Goal: Task Accomplishment & Management: Manage account settings

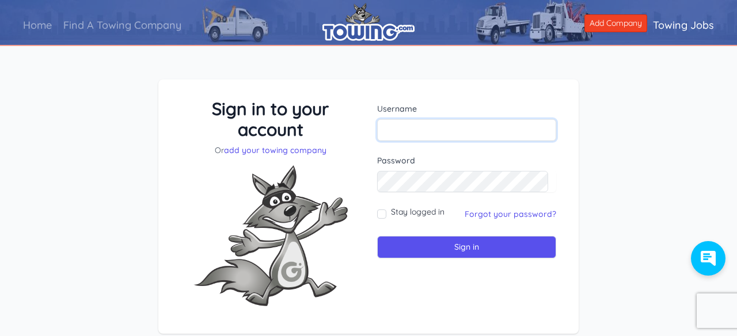
click at [418, 133] on input "text" at bounding box center [466, 130] width 179 height 22
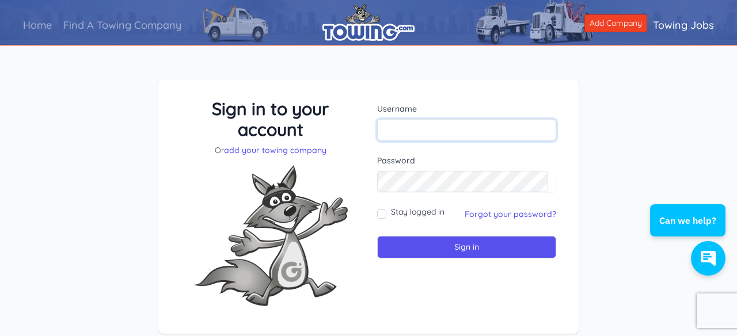
type input "[EMAIL_ADDRESS][DOMAIN_NAME]"
click at [377, 236] on input "Sign in" at bounding box center [466, 247] width 179 height 22
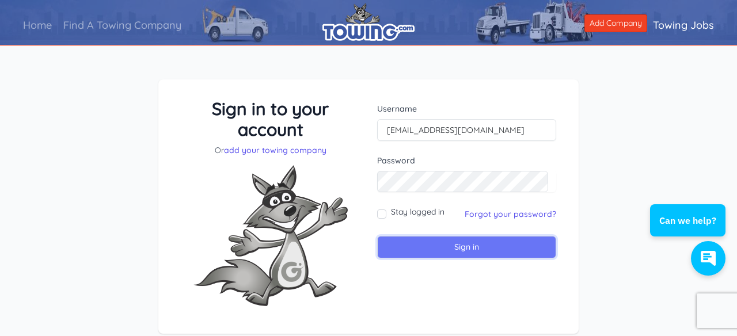
click at [489, 246] on input "Sign in" at bounding box center [466, 247] width 179 height 22
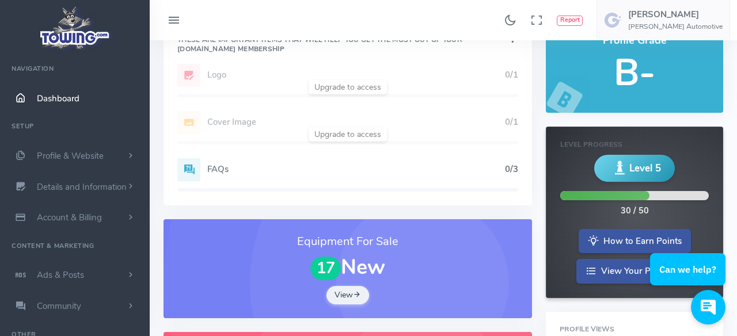
scroll to position [69, 0]
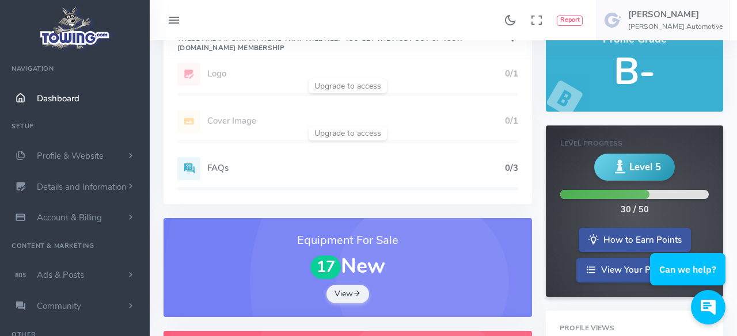
click at [356, 135] on div "Add Website 1/1 Logo 0/1 Cover Image 0/1 Profile Description 1/1 FAQs 0/3" at bounding box center [347, 134] width 368 height 142
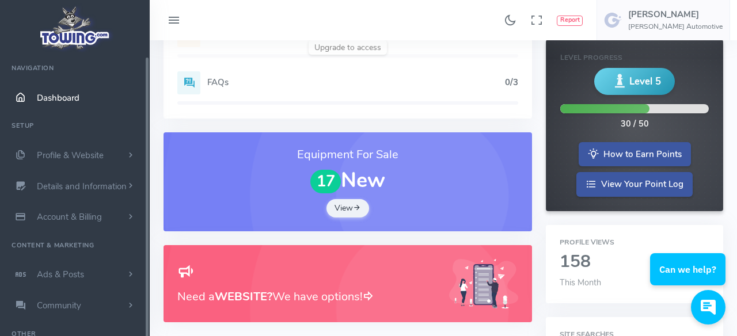
scroll to position [0, 0]
click at [96, 157] on span "Profile & Website" at bounding box center [70, 156] width 67 height 12
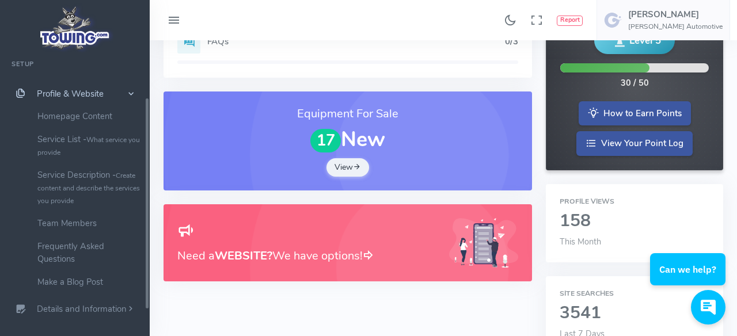
scroll to position [73, 0]
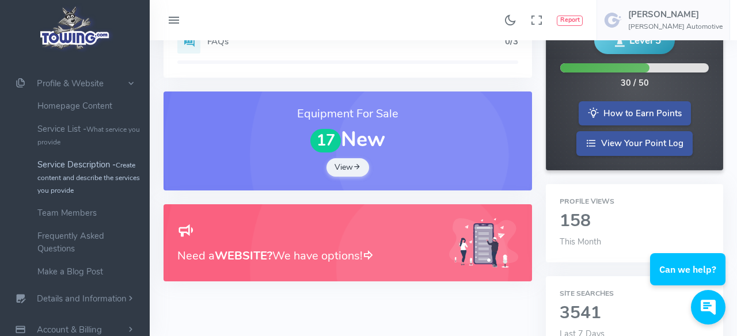
click at [94, 176] on small "Create content and describe the services you provide" at bounding box center [88, 178] width 102 height 35
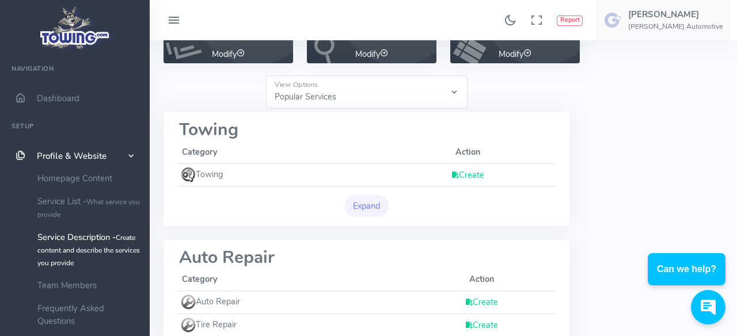
scroll to position [104, 0]
click at [478, 172] on link "Create" at bounding box center [467, 176] width 33 height 12
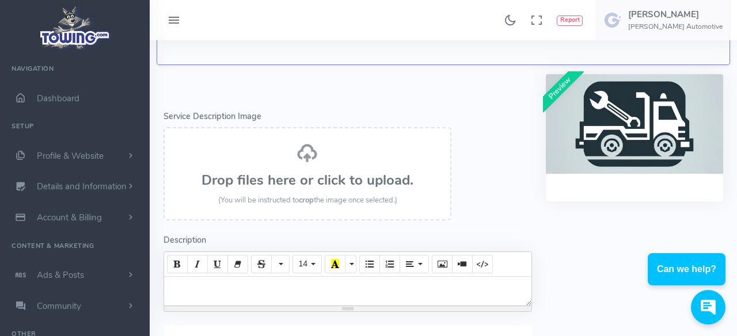
scroll to position [126, 0]
click at [323, 181] on h3 "Drop files here or click to upload." at bounding box center [307, 180] width 262 height 15
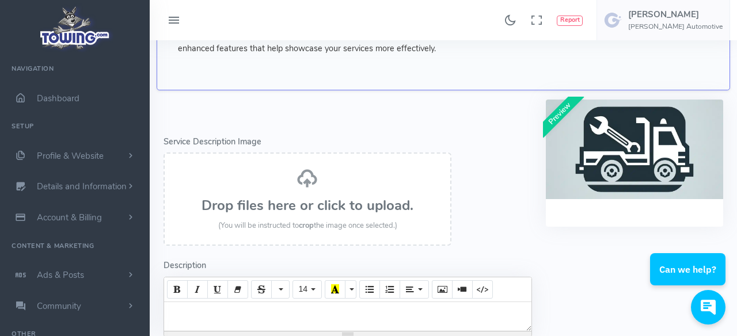
scroll to position [102, 0]
click at [640, 147] on img at bounding box center [634, 149] width 177 height 100
click at [108, 152] on link "Profile & Website" at bounding box center [75, 155] width 150 height 31
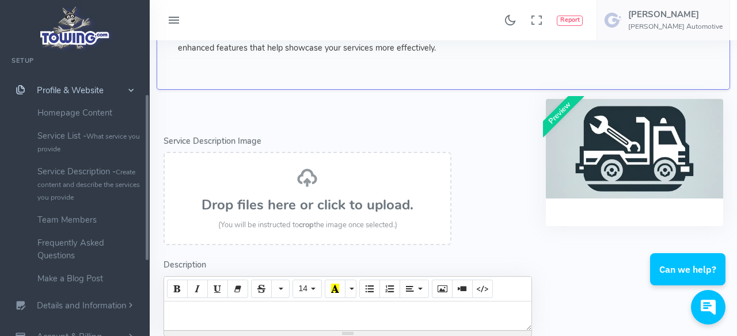
scroll to position [67, 0]
click at [100, 135] on small "What service you provide" at bounding box center [88, 142] width 102 height 22
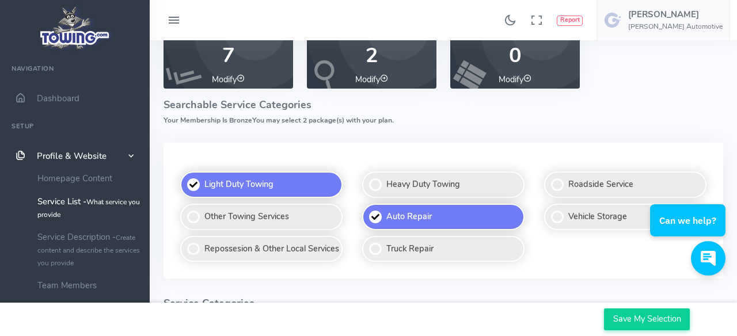
scroll to position [76, 0]
click at [223, 218] on label "Other Towing Services" at bounding box center [261, 217] width 162 height 26
click at [185, 208] on input "Other Towing Services" at bounding box center [180, 204] width 7 height 7
checkbox input "false"
click at [574, 189] on label "Roadside Service" at bounding box center [625, 184] width 162 height 26
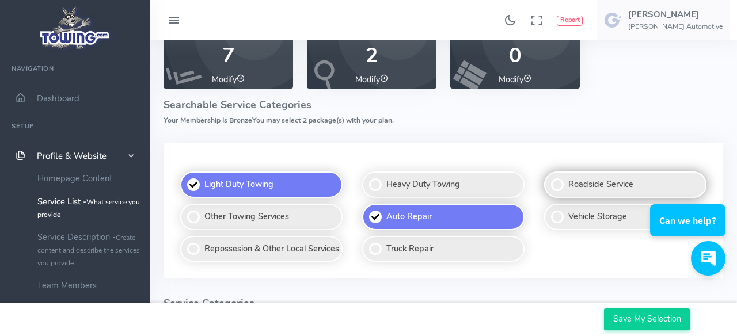
click at [548, 176] on input "Roadside Service" at bounding box center [544, 172] width 7 height 7
checkbox input "false"
click at [571, 218] on label "Vehicle Storage" at bounding box center [625, 217] width 162 height 26
click at [548, 208] on input "Vehicle Storage" at bounding box center [544, 204] width 7 height 7
click at [564, 224] on label "Vehicle Storage" at bounding box center [625, 217] width 162 height 26
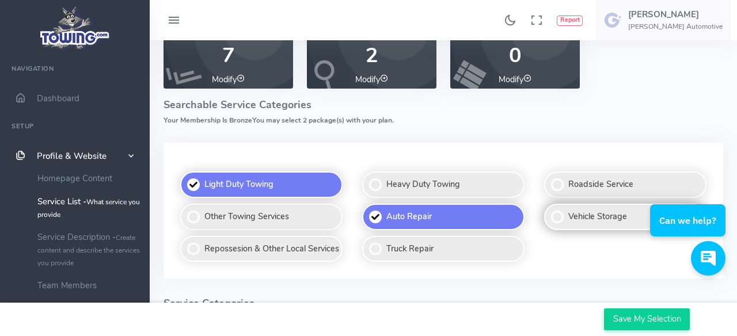
click at [548, 208] on input "Vehicle Storage" at bounding box center [544, 204] width 7 height 7
checkbox input "false"
click at [583, 186] on label "Roadside Service" at bounding box center [625, 184] width 162 height 26
click at [548, 176] on input "Roadside Service" at bounding box center [544, 172] width 7 height 7
checkbox input "false"
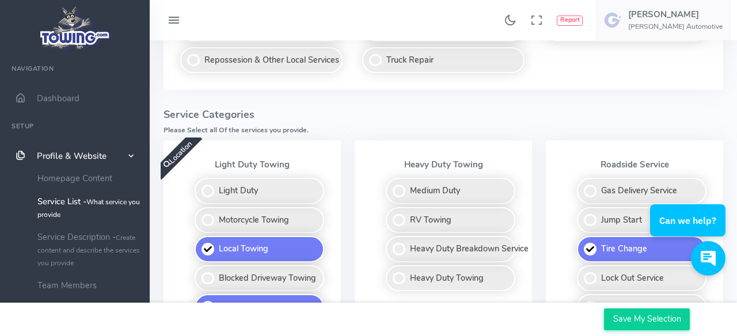
scroll to position [265, 0]
click at [242, 191] on label "Light Duty" at bounding box center [258, 190] width 129 height 26
click at [199, 185] on input "Light Duty" at bounding box center [195, 180] width 7 height 7
checkbox input "true"
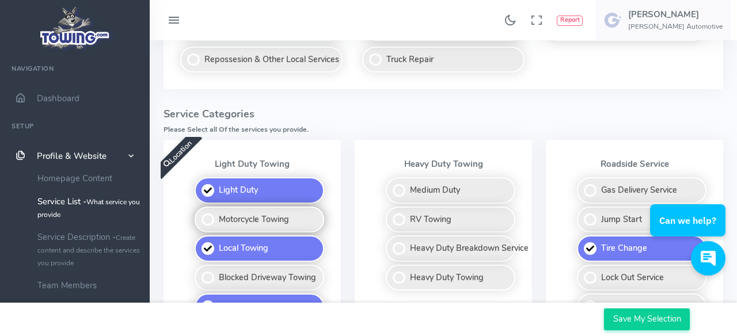
click at [212, 222] on label "Motorcycle Towing" at bounding box center [258, 220] width 129 height 26
click at [199, 214] on input "Motorcycle Towing" at bounding box center [195, 210] width 7 height 7
checkbox input "true"
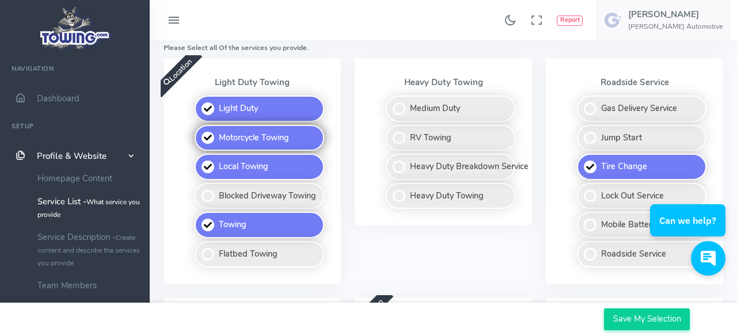
scroll to position [350, 0]
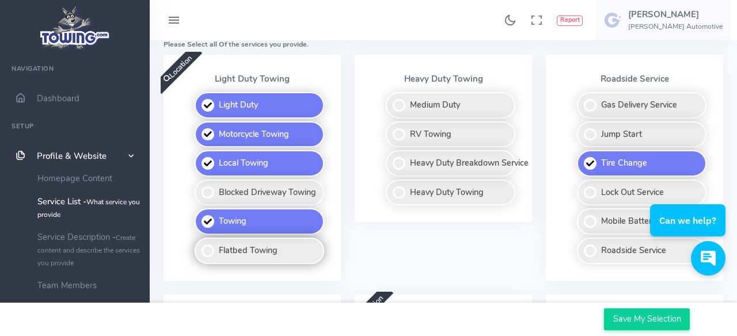
click at [218, 249] on label "Flatbed Towing" at bounding box center [258, 251] width 129 height 26
click at [199, 245] on input "Flatbed Towing" at bounding box center [195, 241] width 7 height 7
checkbox input "true"
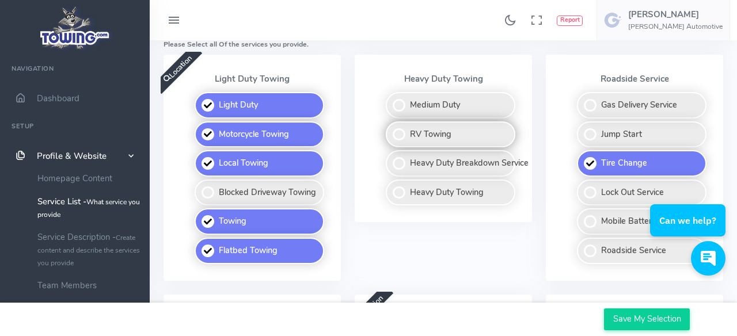
click at [404, 138] on label "RV Towing" at bounding box center [450, 134] width 129 height 26
click at [390, 129] on input "RV Towing" at bounding box center [386, 124] width 7 height 7
checkbox input "true"
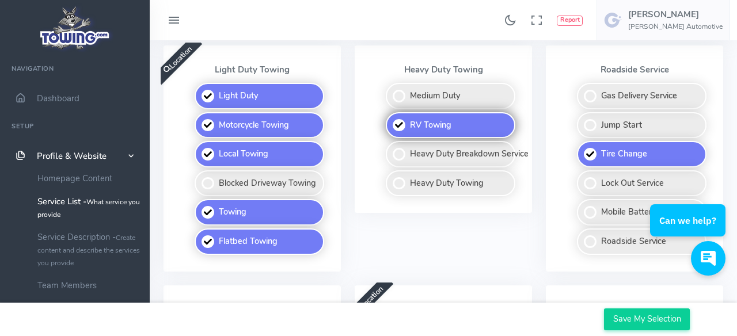
scroll to position [364, 0]
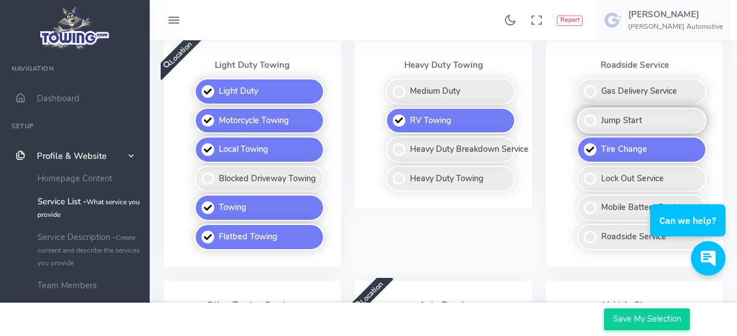
click at [596, 123] on label "Jump Start" at bounding box center [641, 121] width 129 height 26
click at [581, 115] on input "Jump Start" at bounding box center [577, 111] width 7 height 7
checkbox input "true"
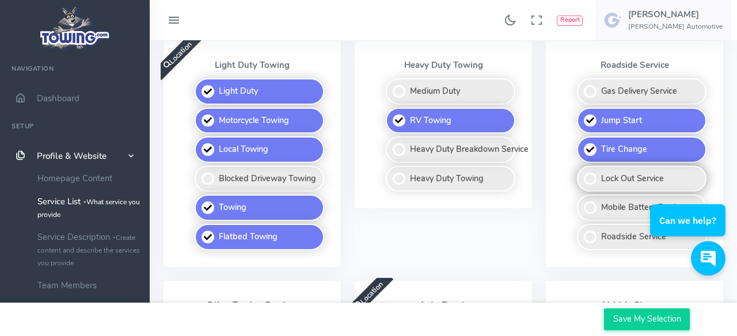
click at [591, 183] on label "Lock Out Service" at bounding box center [641, 179] width 129 height 26
click at [581, 173] on input "Lock Out Service" at bounding box center [577, 169] width 7 height 7
checkbox input "true"
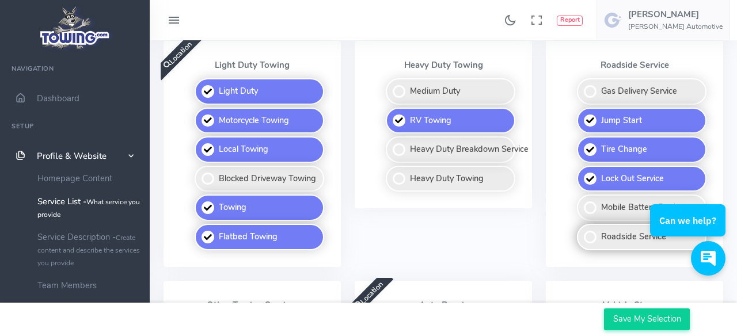
click at [589, 241] on label "Roadside Service" at bounding box center [641, 237] width 129 height 26
click at [581, 231] on input "Roadside Service" at bounding box center [577, 227] width 7 height 7
checkbox input "true"
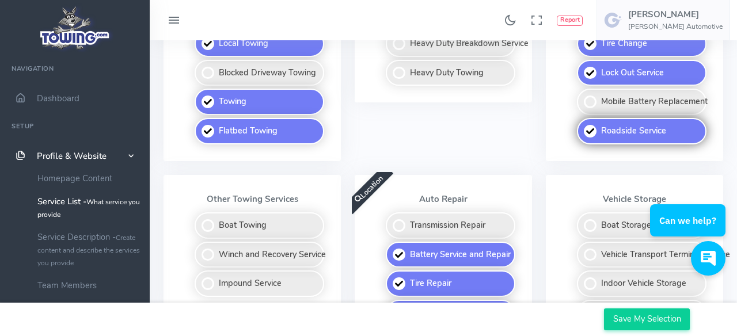
scroll to position [474, 0]
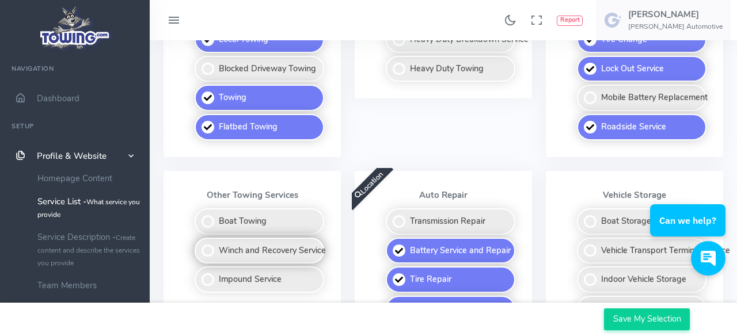
click at [213, 250] on label "Winch and Recovery Service" at bounding box center [258, 251] width 129 height 26
click at [199, 245] on input "Winch and Recovery Service" at bounding box center [195, 241] width 7 height 7
checkbox input "true"
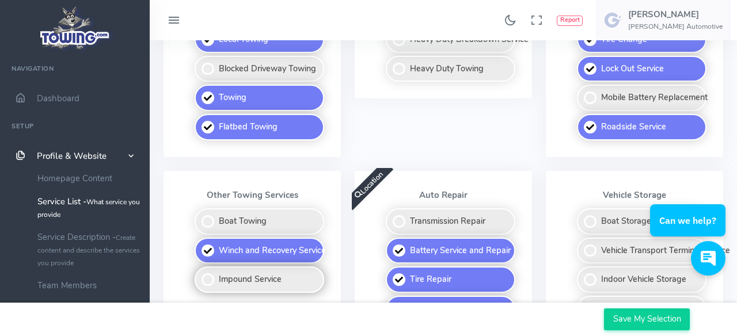
click at [214, 284] on label "Impound Service" at bounding box center [258, 279] width 129 height 26
click at [199, 274] on input "Impound Service" at bounding box center [195, 269] width 7 height 7
checkbox input "true"
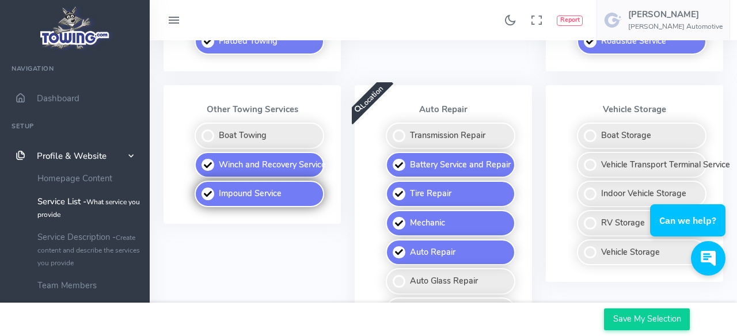
scroll to position [574, 0]
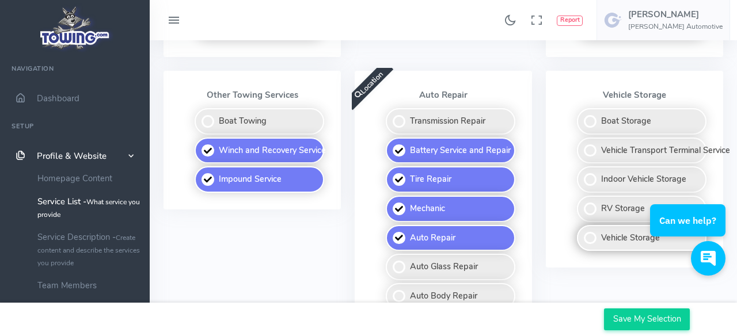
click at [593, 241] on label "Vehicle Storage" at bounding box center [641, 238] width 129 height 26
click at [581, 232] on input "Vehicle Storage" at bounding box center [577, 228] width 7 height 7
checkbox input "true"
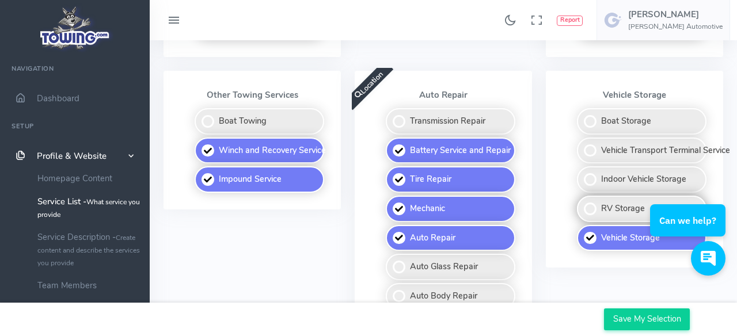
click at [587, 212] on label "RV Storage" at bounding box center [641, 209] width 129 height 26
click at [581, 203] on input "RV Storage" at bounding box center [577, 199] width 7 height 7
checkbox input "true"
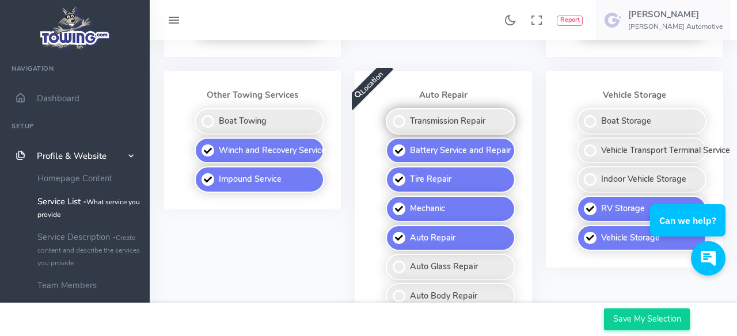
click at [402, 122] on label "Transmission Repair" at bounding box center [450, 121] width 129 height 26
click at [390, 116] on input "Transmission Repair" at bounding box center [386, 111] width 7 height 7
checkbox input "true"
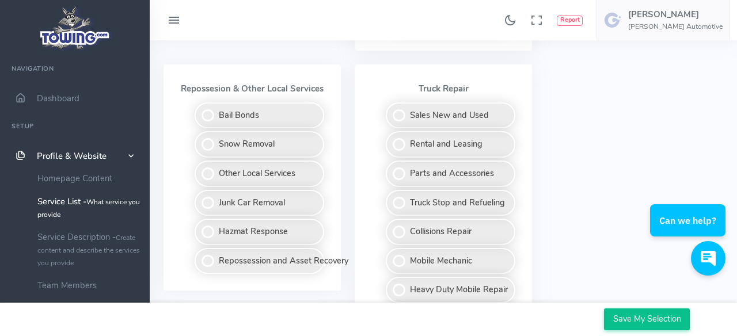
scroll to position [859, 0]
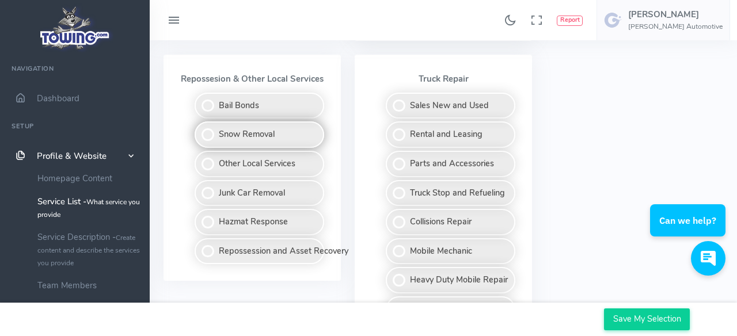
click at [209, 139] on label "Snow Removal" at bounding box center [258, 134] width 129 height 26
click at [199, 129] on input "Snow Removal" at bounding box center [195, 124] width 7 height 7
checkbox input "true"
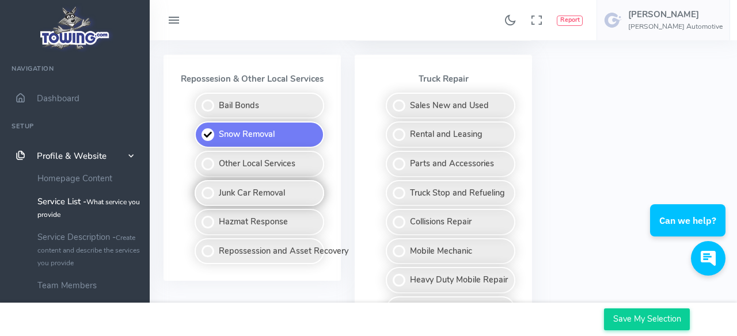
click at [213, 195] on label "Junk Car Removal" at bounding box center [258, 193] width 129 height 26
click at [199, 188] on input "Junk Car Removal" at bounding box center [195, 183] width 7 height 7
checkbox input "true"
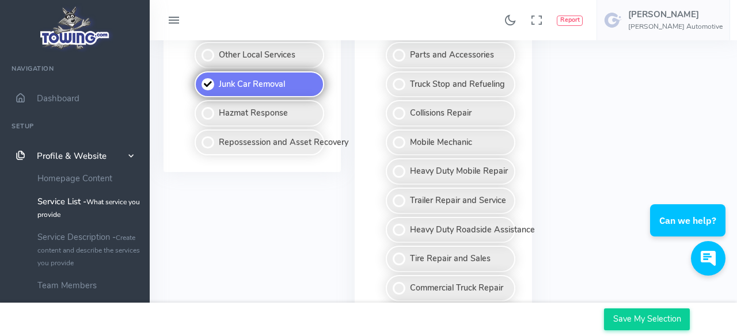
scroll to position [972, 0]
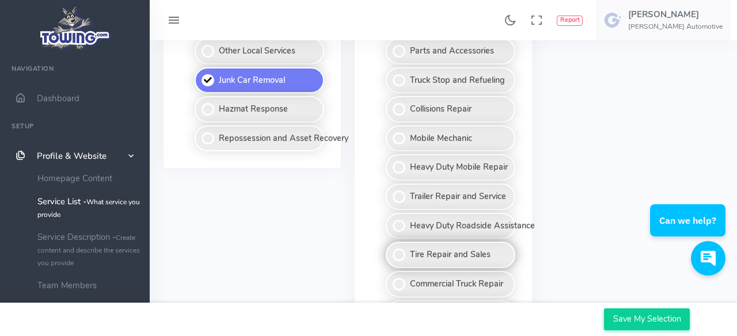
click at [402, 256] on label "Tire Repair and Sales" at bounding box center [450, 255] width 129 height 26
click at [390, 249] on input "Tire Repair and Sales" at bounding box center [386, 245] width 7 height 7
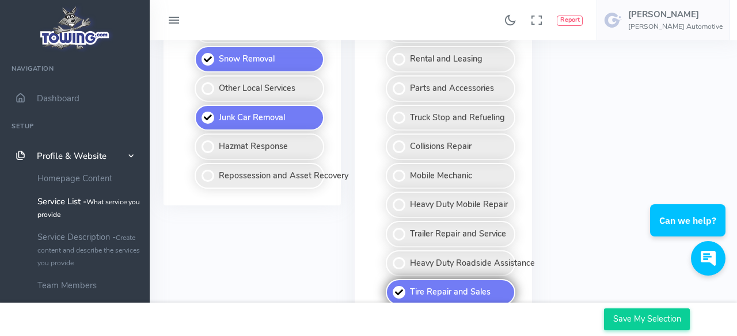
scroll to position [940, 0]
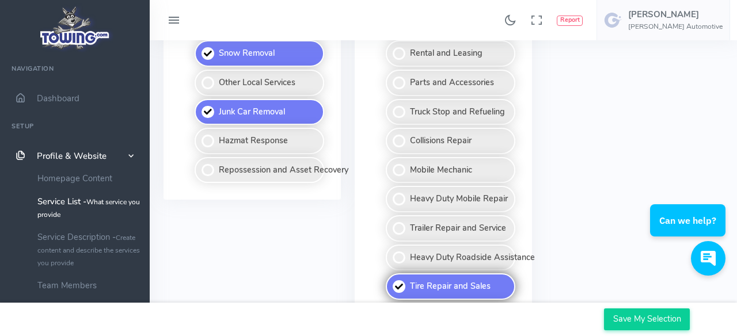
click at [399, 284] on label "Tire Repair and Sales" at bounding box center [450, 286] width 129 height 26
click at [390, 281] on input "Tire Repair and Sales" at bounding box center [386, 276] width 7 height 7
checkbox input "false"
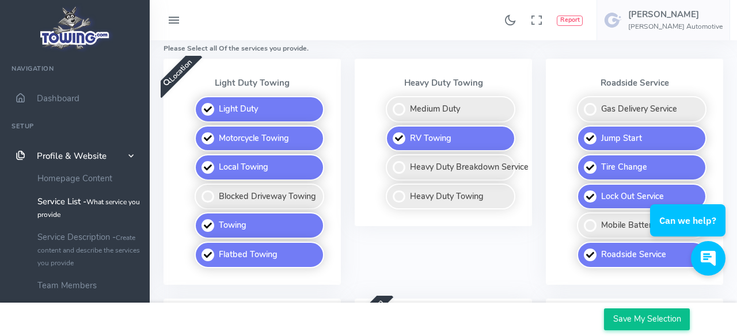
scroll to position [345, 0]
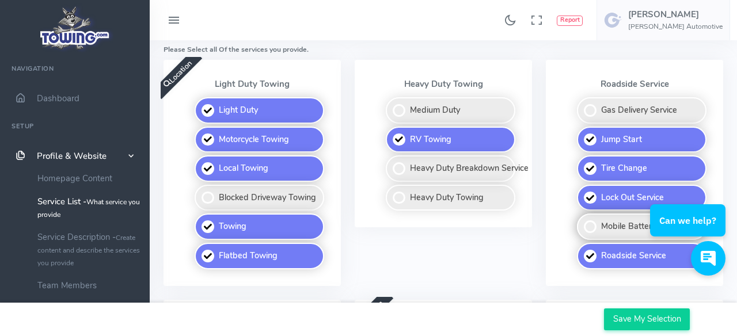
click at [595, 226] on label "Mobile Battery Replacement" at bounding box center [641, 226] width 129 height 26
click at [581, 221] on input "Mobile Battery Replacement" at bounding box center [577, 216] width 7 height 7
checkbox input "true"
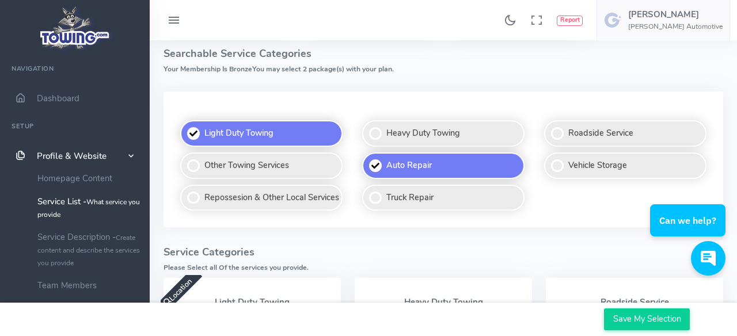
scroll to position [127, 0]
click at [202, 167] on label "Other Towing Services" at bounding box center [261, 166] width 162 height 26
click at [185, 158] on input "Other Towing Services" at bounding box center [180, 153] width 7 height 7
click at [202, 165] on label "Other Towing Services" at bounding box center [261, 166] width 162 height 26
click at [185, 158] on input "Other Towing Services" at bounding box center [180, 153] width 7 height 7
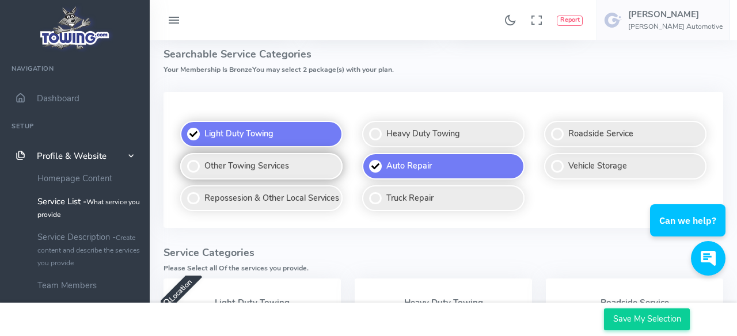
click at [251, 161] on label "Other Towing Services" at bounding box center [261, 166] width 162 height 26
click at [185, 158] on input "Other Towing Services" at bounding box center [180, 153] width 7 height 7
click at [261, 161] on label "Other Towing Services" at bounding box center [261, 166] width 162 height 26
click at [185, 158] on input "Other Towing Services" at bounding box center [180, 153] width 7 height 7
checkbox input "false"
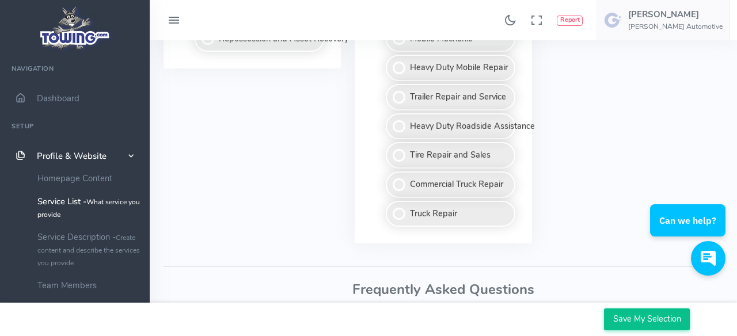
scroll to position [1074, 0]
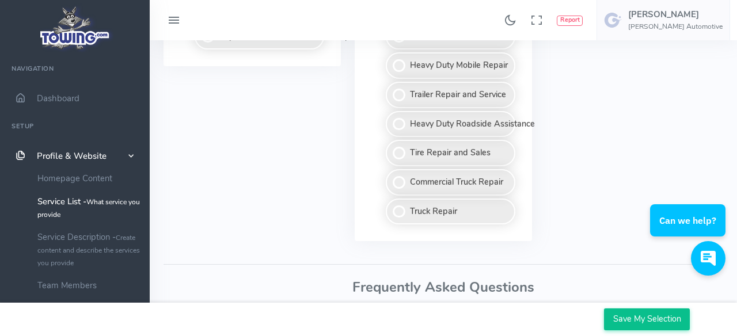
click at [633, 316] on input "Save My Selection" at bounding box center [647, 319] width 86 height 22
click at [635, 317] on input "Save My Selection" at bounding box center [647, 319] width 86 height 22
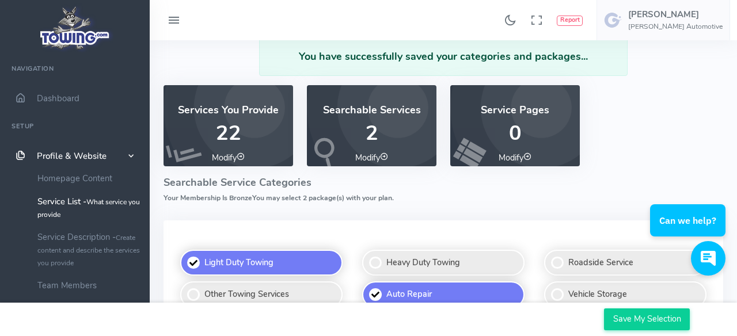
scroll to position [53, 0]
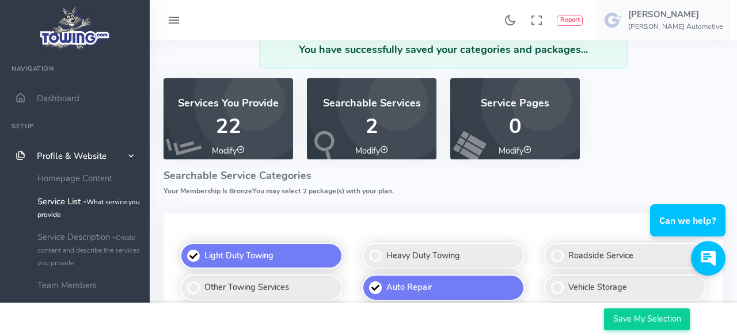
click at [385, 150] on icon at bounding box center [384, 150] width 8 height 8
click at [381, 120] on p "2" at bounding box center [372, 126] width 102 height 23
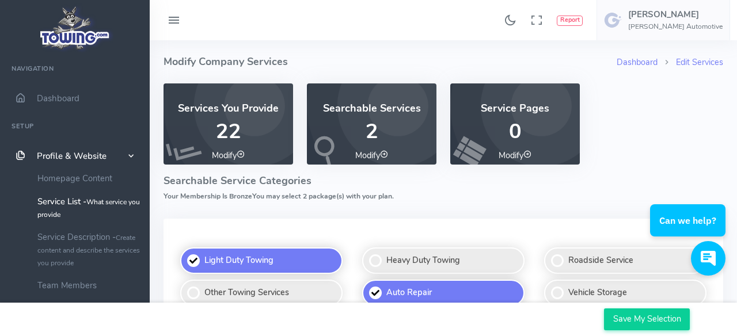
click at [559, 171] on div "Service Pages 0 Modify" at bounding box center [514, 130] width 143 height 95
click at [535, 139] on p "0" at bounding box center [515, 131] width 102 height 23
click at [528, 160] on link "Modify" at bounding box center [514, 156] width 33 height 12
click at [529, 154] on icon at bounding box center [527, 154] width 8 height 8
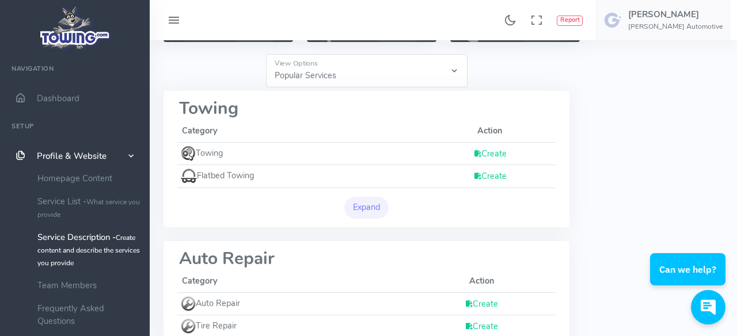
scroll to position [127, 0]
click at [500, 180] on link "Create" at bounding box center [489, 176] width 33 height 12
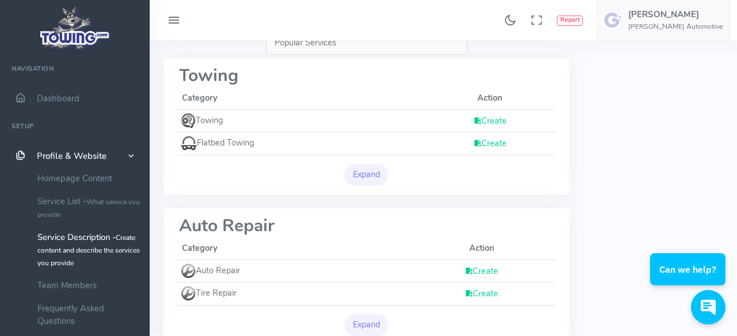
scroll to position [163, 0]
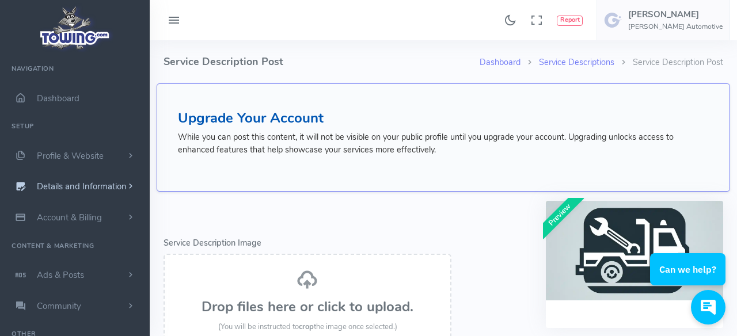
click at [98, 182] on span "Details and Information" at bounding box center [82, 187] width 90 height 12
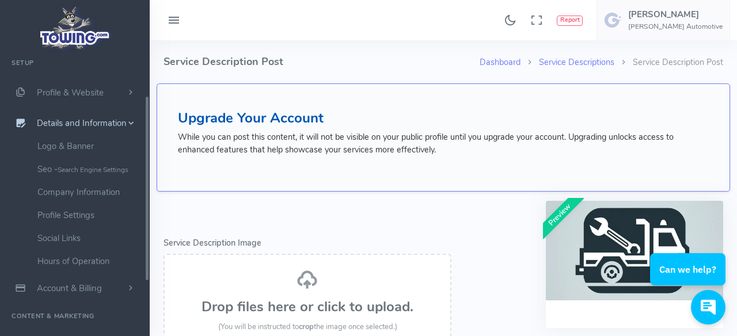
scroll to position [63, 0]
click at [86, 140] on link "Logo & Banner" at bounding box center [89, 146] width 121 height 23
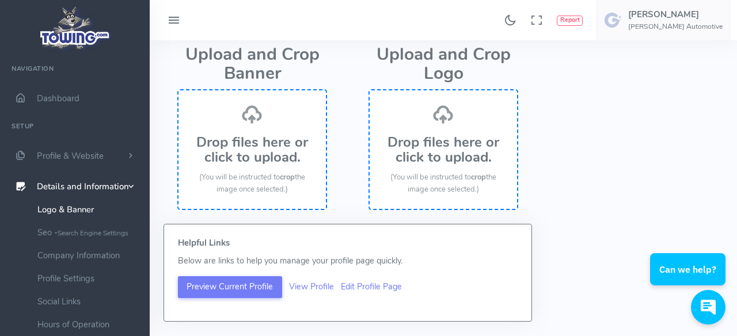
scroll to position [166, 0]
click at [369, 288] on link "Edit Profile Page" at bounding box center [371, 287] width 61 height 12
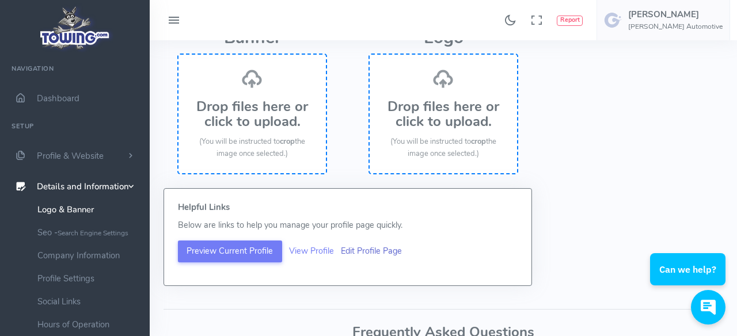
scroll to position [203, 0]
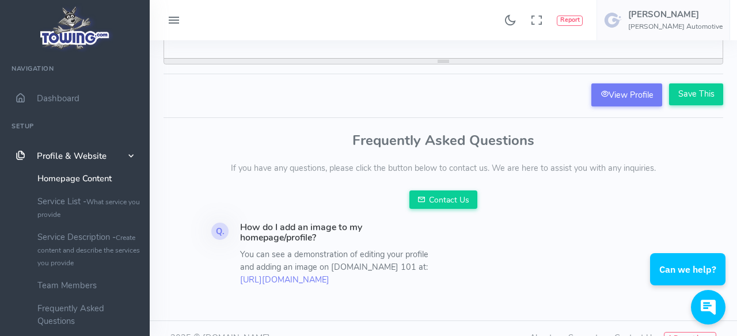
scroll to position [311, 0]
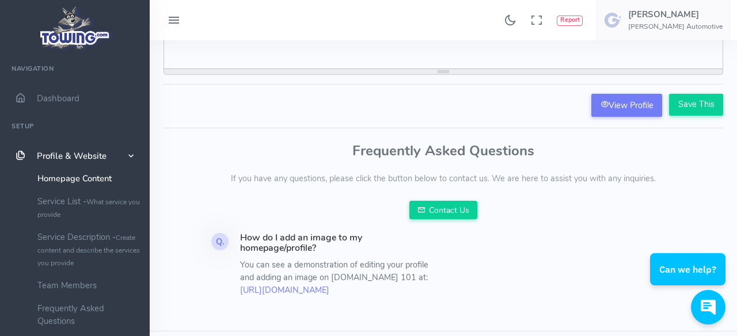
scroll to position [302, 0]
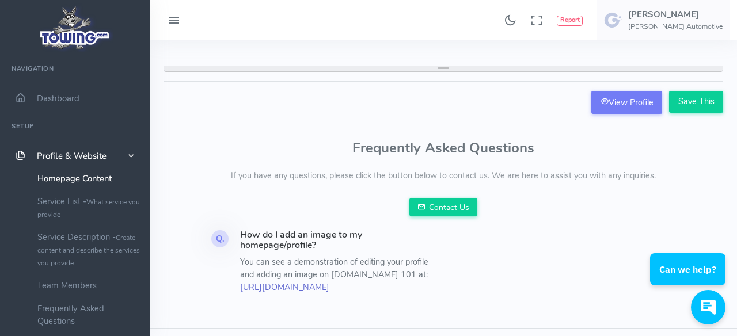
click at [317, 289] on link "https://info.towing.com/towing-101-customize-your-profile/" at bounding box center [284, 287] width 89 height 12
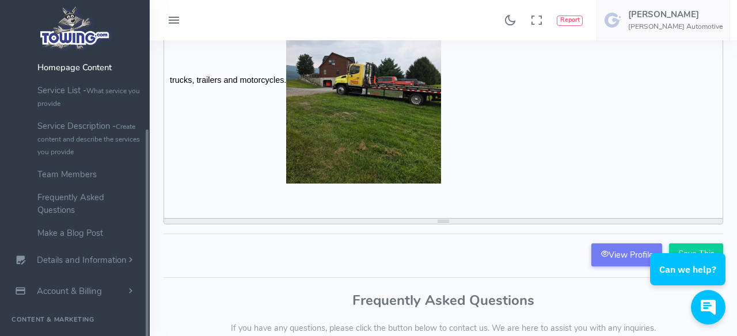
scroll to position [113, 0]
click at [121, 253] on span "Details and Information" at bounding box center [82, 259] width 90 height 12
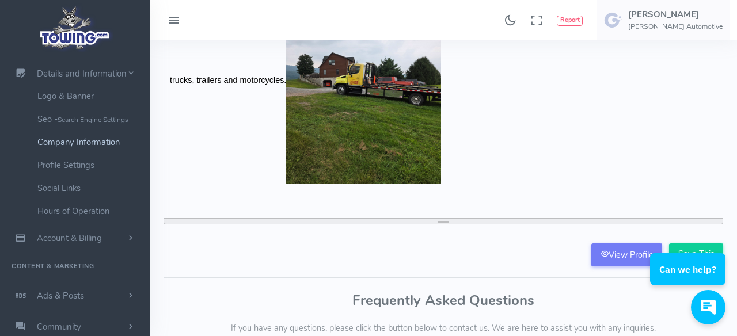
click at [115, 144] on link "Company Information" at bounding box center [89, 142] width 121 height 23
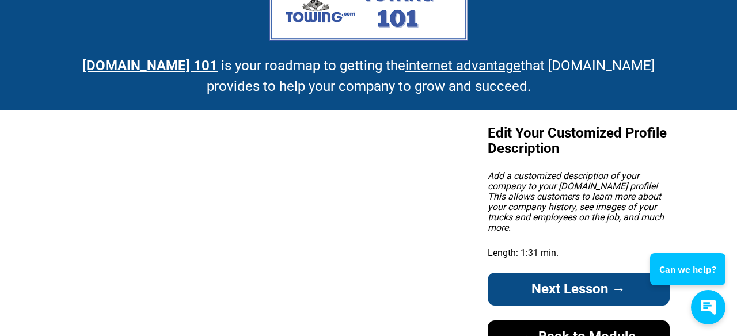
scroll to position [40, 0]
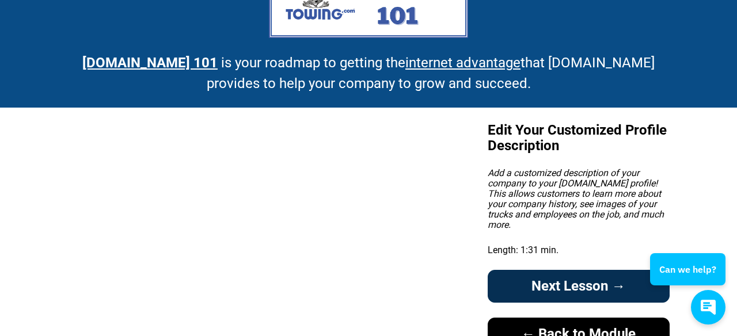
click at [592, 270] on link "Next Lesson →" at bounding box center [578, 286] width 182 height 33
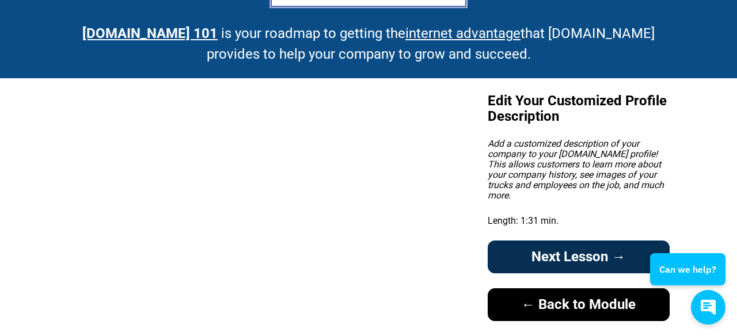
scroll to position [74, 0]
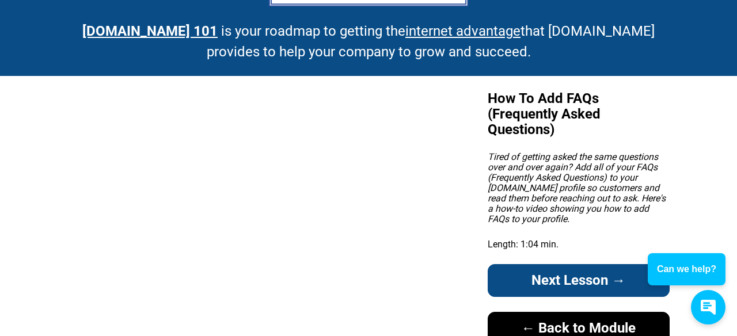
scroll to position [76, 0]
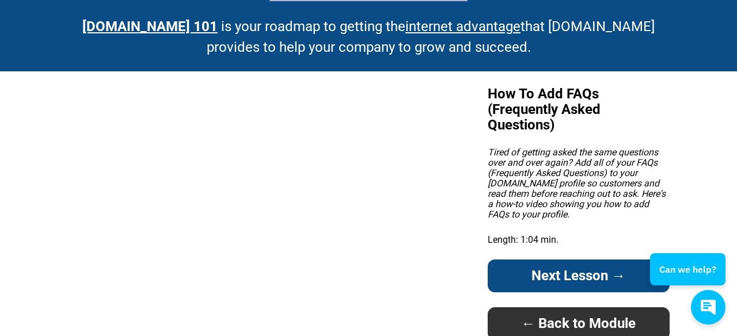
click at [536, 321] on link "← Back to Module" at bounding box center [578, 323] width 182 height 33
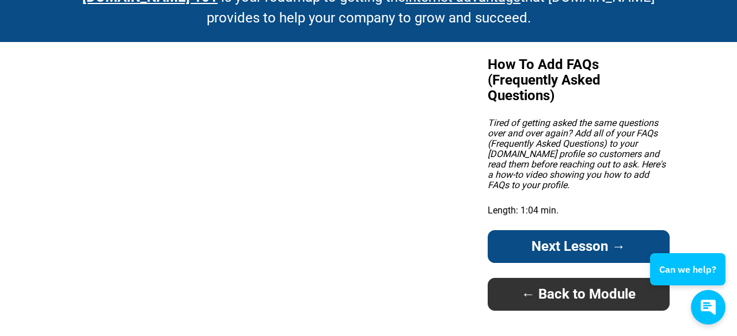
scroll to position [109, 0]
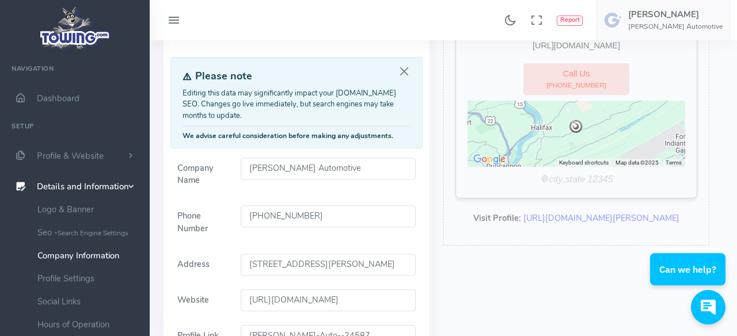
click at [365, 219] on input "(717) 896-3267" at bounding box center [329, 216] width 176 height 22
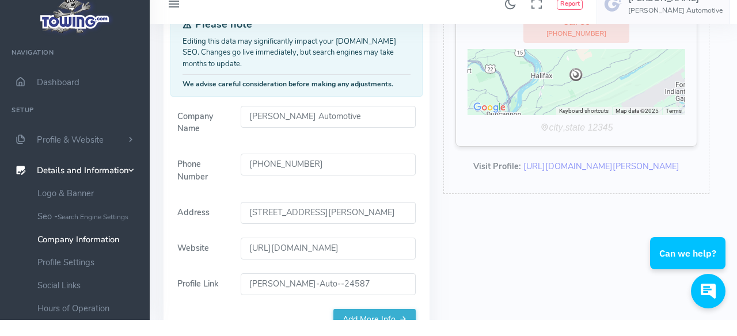
scroll to position [162, 0]
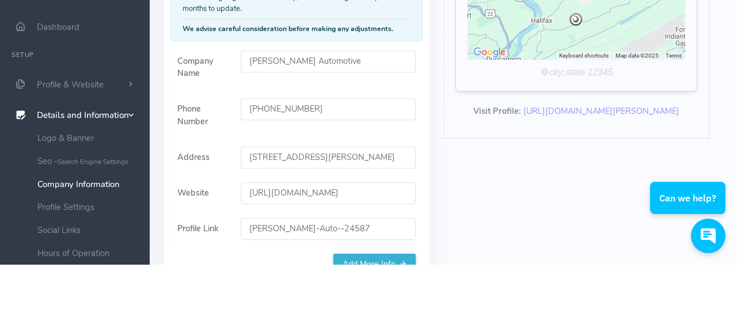
type input "(717) 896-3267"
click at [353, 181] on input "(717) 896-3267" at bounding box center [329, 181] width 176 height 22
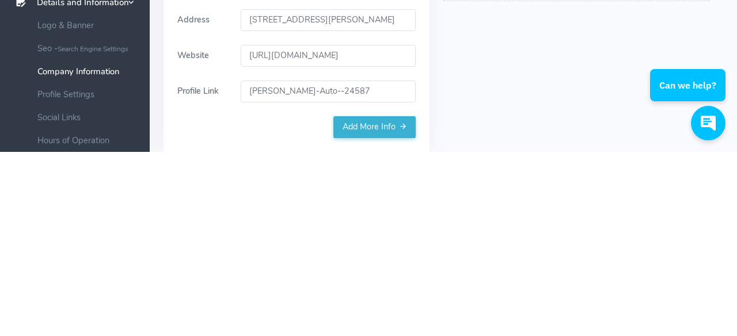
scroll to position [191, 0]
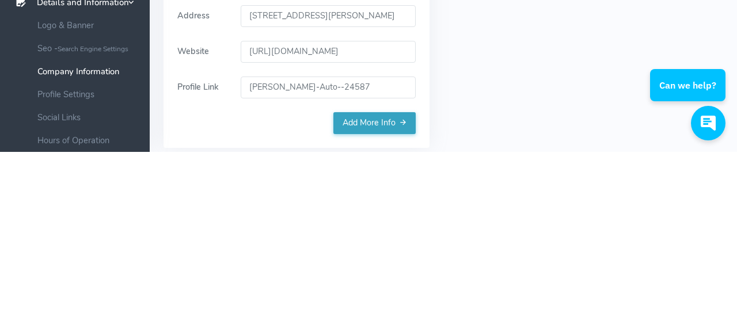
click at [382, 312] on link "Add More Info" at bounding box center [374, 307] width 82 height 22
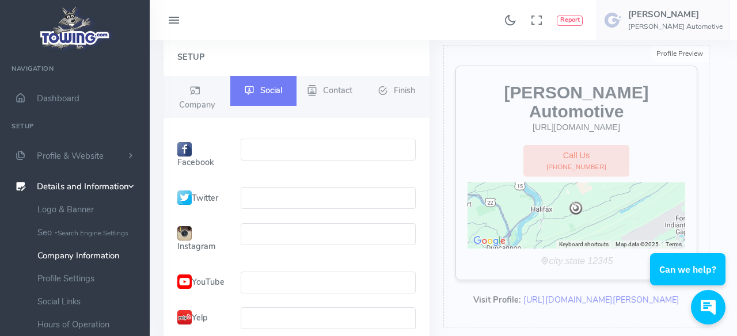
scroll to position [44, 0]
click at [281, 154] on input "text" at bounding box center [329, 150] width 176 height 22
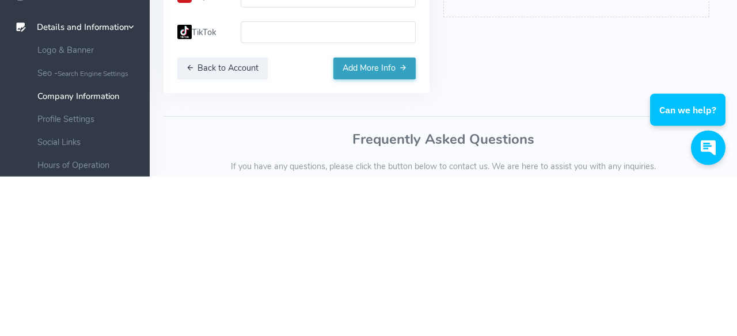
type input "[PERSON_NAME] Automotive"
click at [384, 235] on button "Add More Info" at bounding box center [374, 228] width 82 height 22
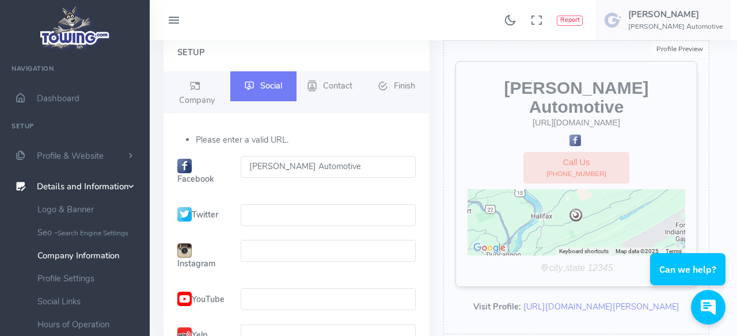
scroll to position [45, 0]
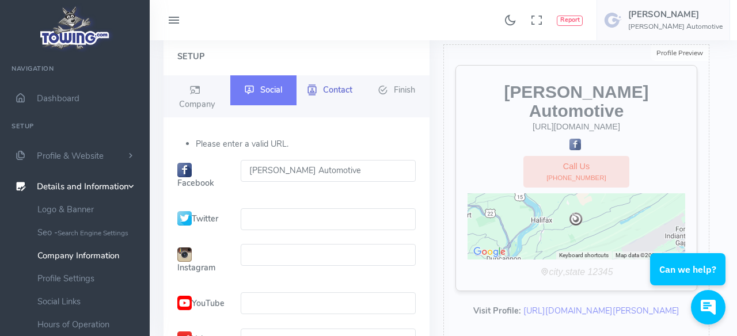
click at [335, 94] on span "Contact" at bounding box center [337, 89] width 29 height 12
click at [338, 89] on span "Contact" at bounding box center [337, 89] width 29 height 12
click at [318, 89] on link "Contact" at bounding box center [329, 91] width 67 height 30
click at [337, 99] on link "Contact" at bounding box center [329, 91] width 67 height 30
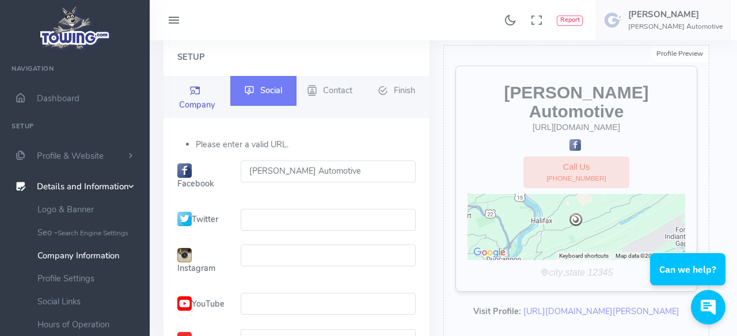
click at [200, 100] on span "Company" at bounding box center [197, 105] width 36 height 12
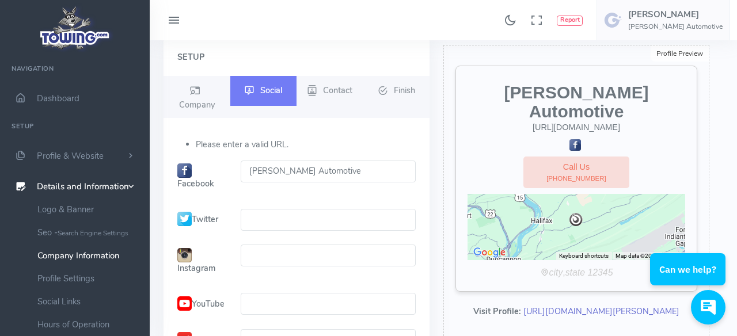
click at [572, 306] on link "https://www.towing.com/Farence-Auto--24587" at bounding box center [601, 312] width 156 height 12
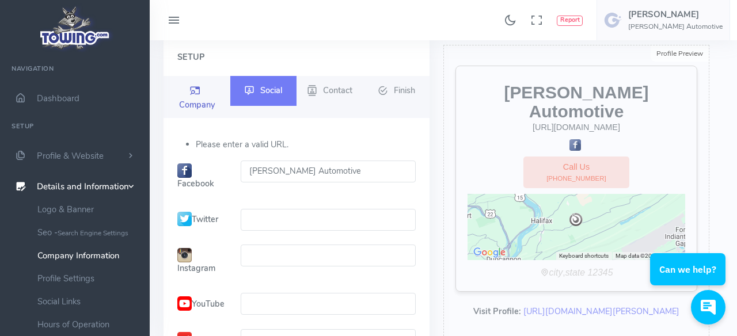
click at [196, 95] on icon at bounding box center [195, 91] width 10 height 14
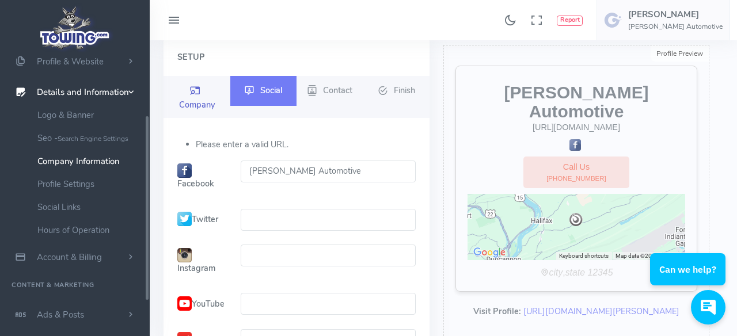
scroll to position [95, 0]
click at [102, 230] on link "Hours of Operation" at bounding box center [89, 229] width 121 height 23
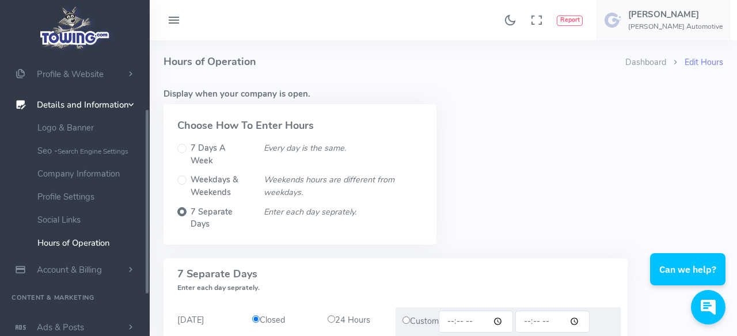
scroll to position [85, 0]
click at [190, 174] on label "Weekdays & Weekends" at bounding box center [219, 186] width 59 height 25
click at [186, 176] on input "Weekdays & Weekends" at bounding box center [181, 180] width 9 height 9
radio input "true"
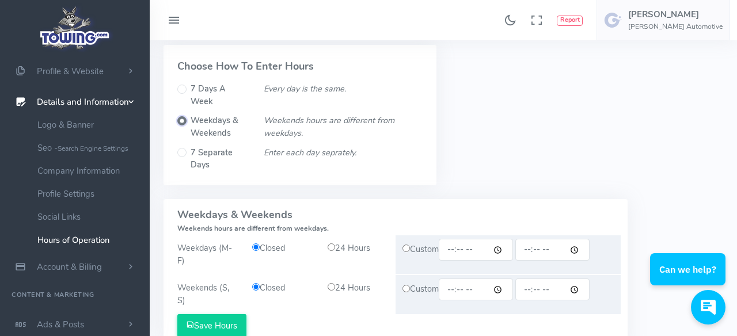
scroll to position [63, 0]
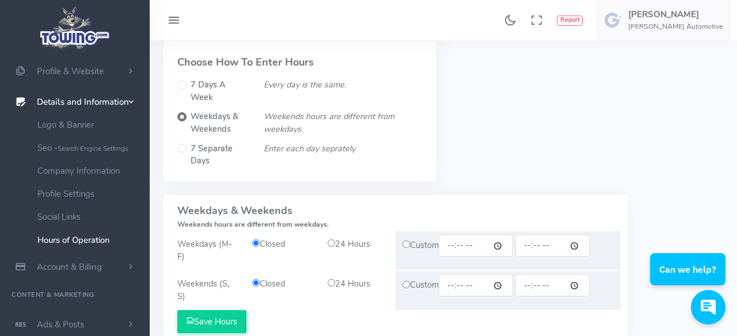
click at [330, 239] on input "radio" at bounding box center [330, 242] width 7 height 7
radio input "true"
click at [460, 241] on input "time" at bounding box center [475, 246] width 74 height 22
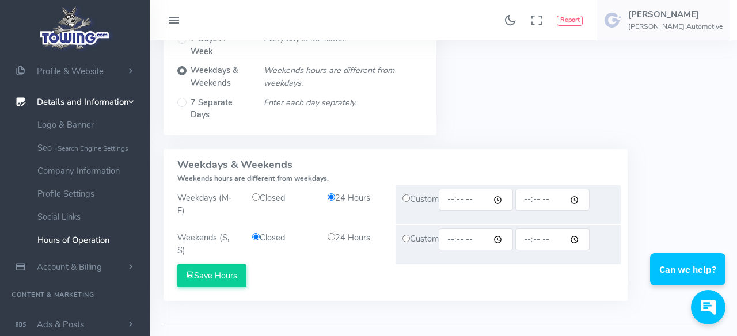
scroll to position [110, 0]
click at [334, 232] on input "radio" at bounding box center [330, 235] width 7 height 7
radio input "true"
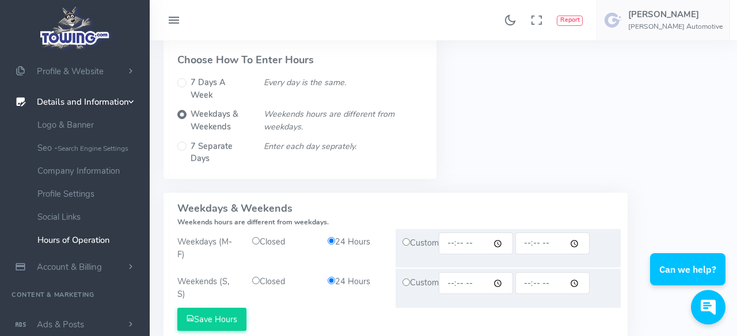
scroll to position [63, 0]
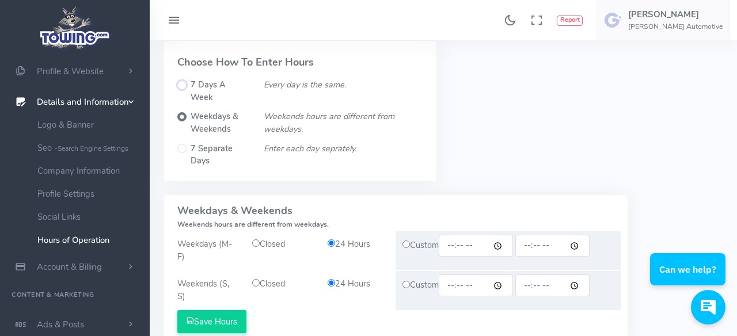
click at [184, 82] on input "7 Days A Week" at bounding box center [181, 85] width 9 height 9
radio input "true"
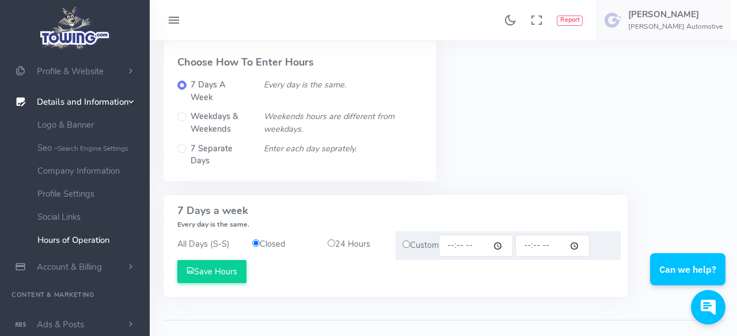
click at [333, 239] on input "radio" at bounding box center [330, 242] width 7 height 7
radio input "true"
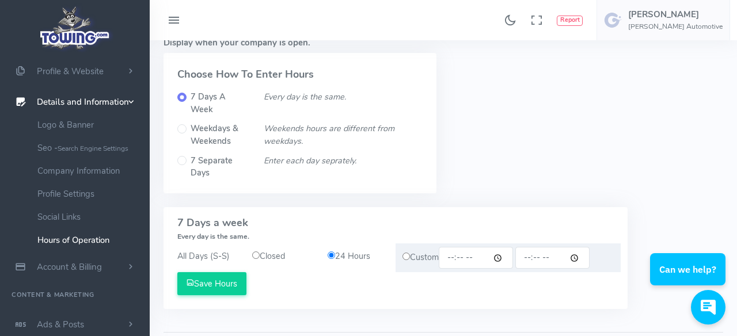
scroll to position [46, 0]
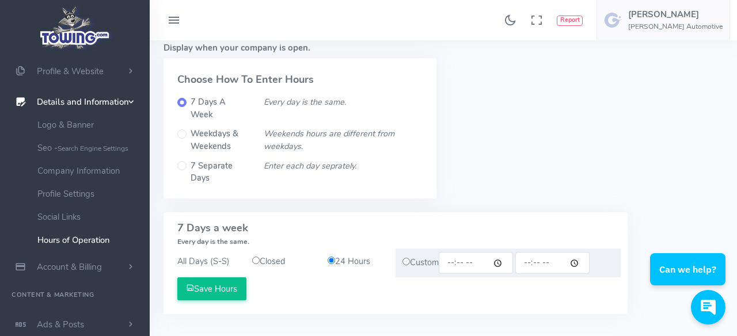
click at [221, 277] on button "Save Hours" at bounding box center [211, 288] width 69 height 23
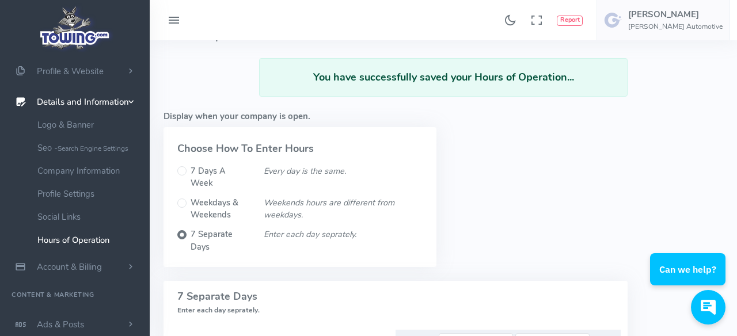
scroll to position [33, 0]
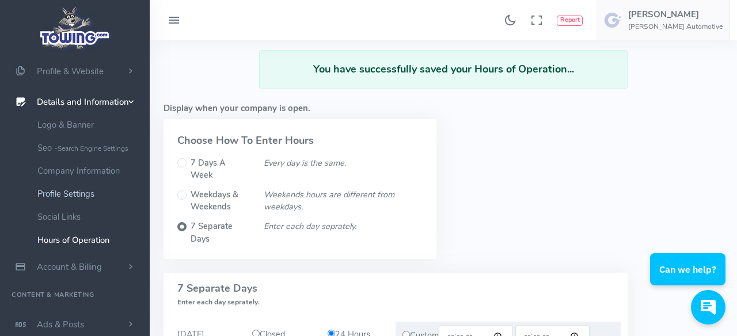
click at [92, 199] on link "Profile Settings" at bounding box center [89, 193] width 121 height 23
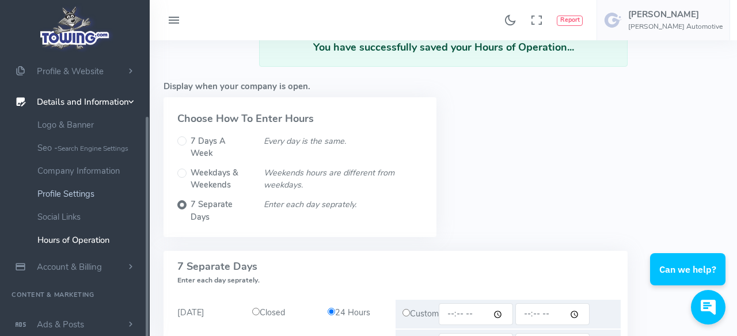
scroll to position [70, 0]
